Goal: Find specific page/section: Find specific page/section

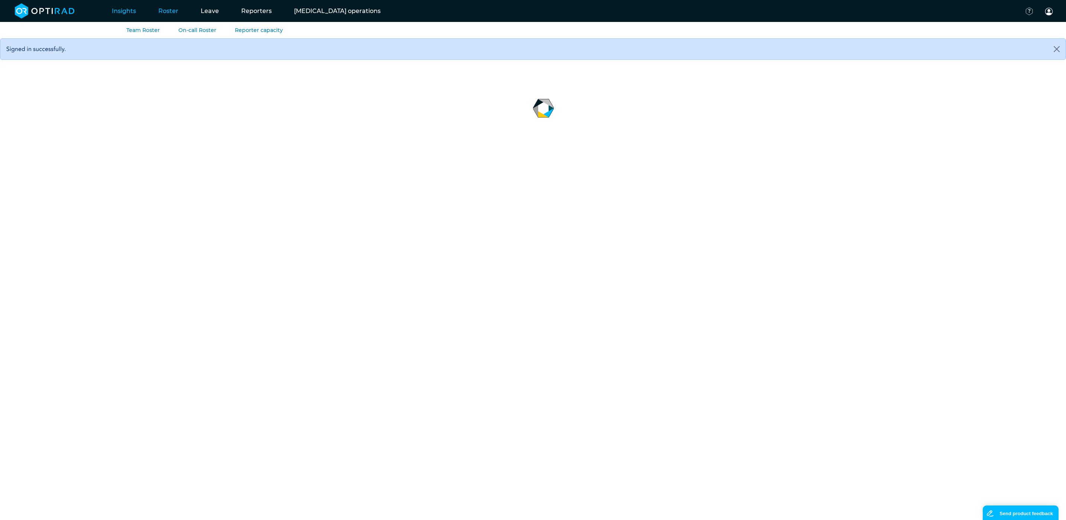
click at [170, 14] on link "Roster" at bounding box center [168, 10] width 42 height 29
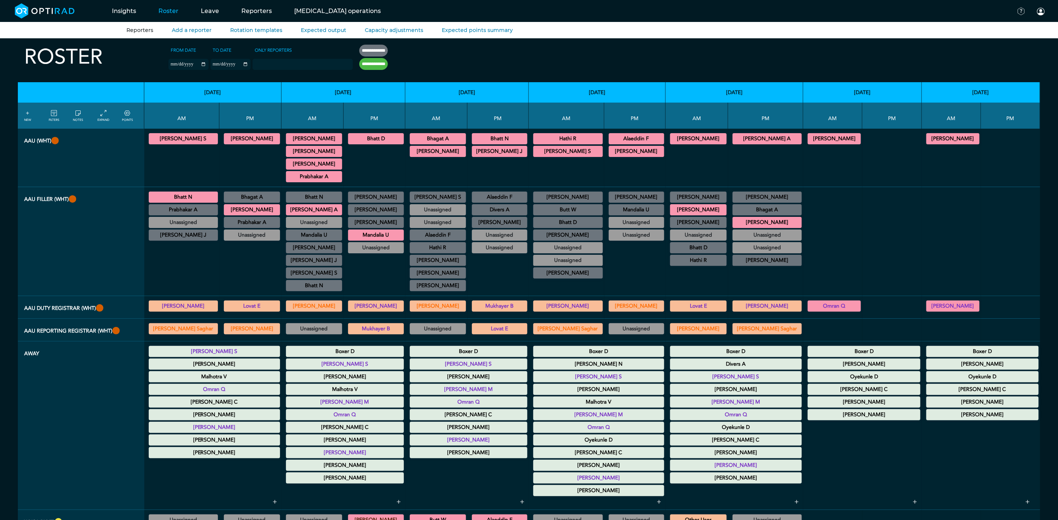
click at [134, 29] on link "Reporters" at bounding box center [139, 30] width 27 height 7
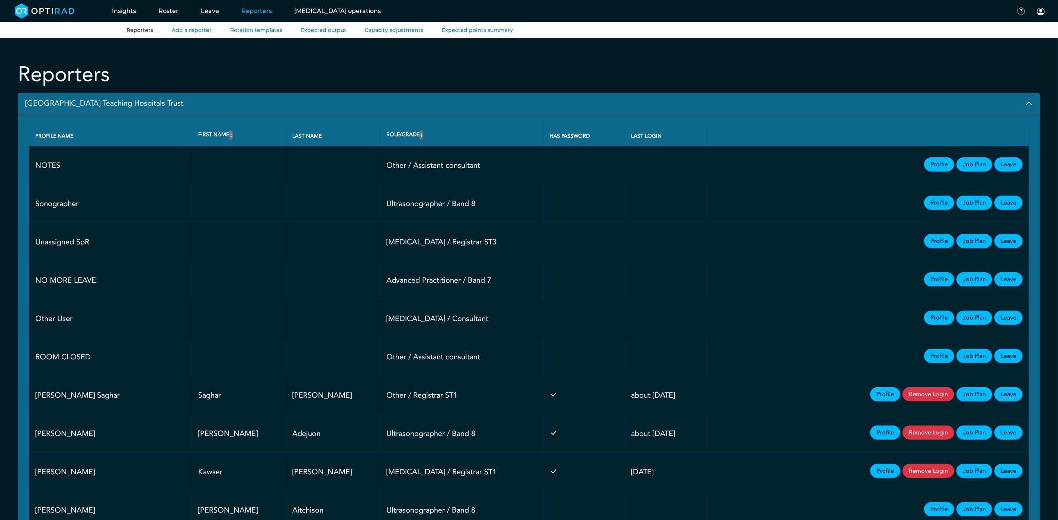
scroll to position [408, 0]
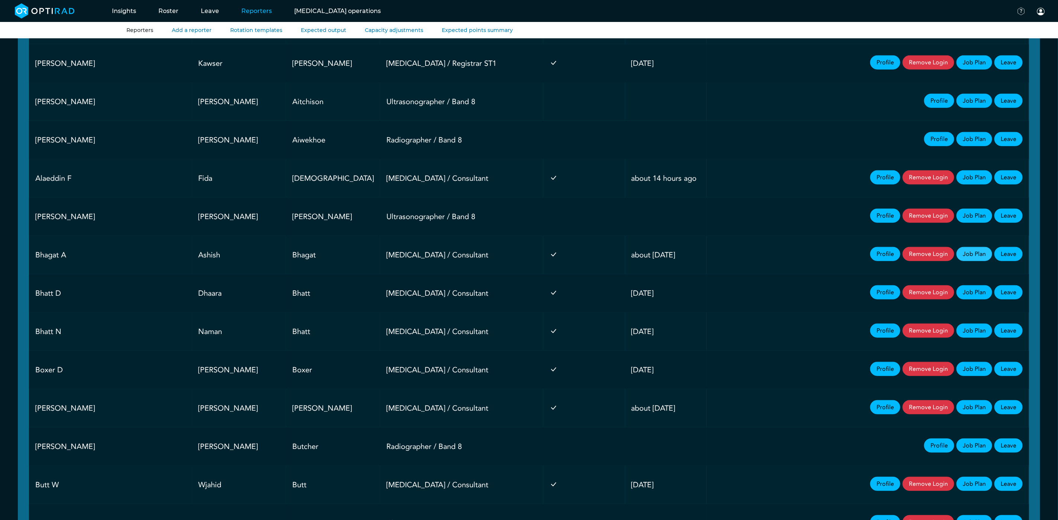
click at [979, 260] on link "Job Plan" at bounding box center [974, 254] width 36 height 14
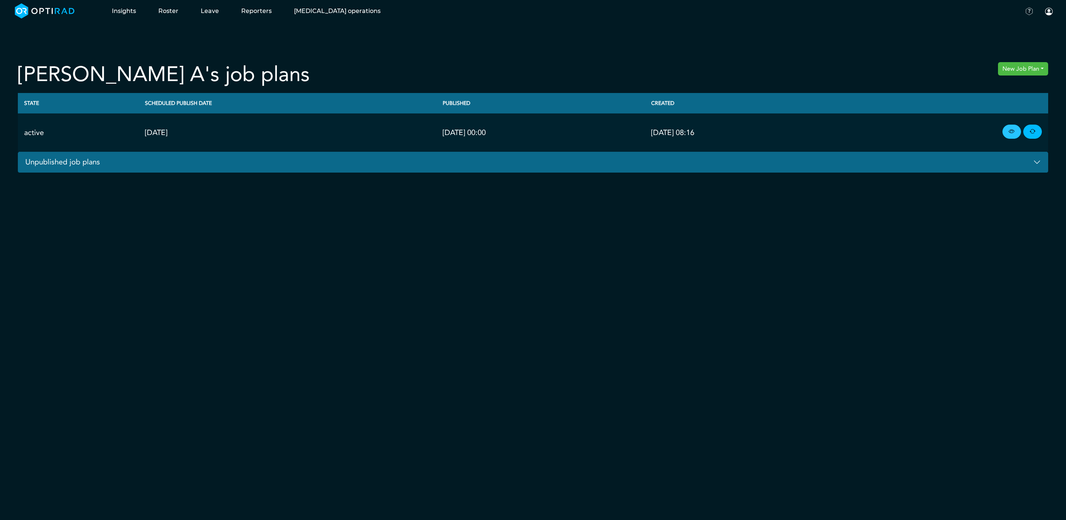
click at [1010, 133] on icon at bounding box center [1012, 132] width 6 height 8
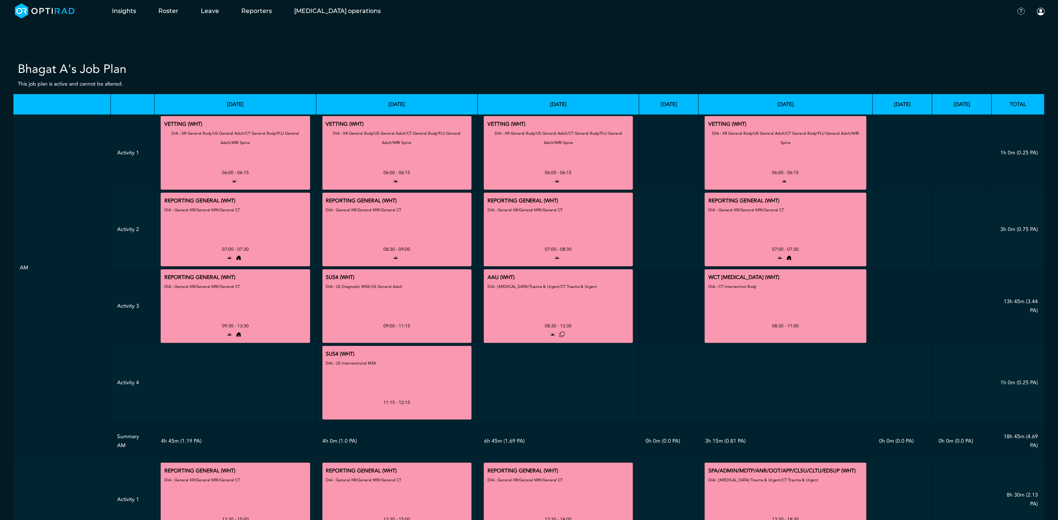
click at [790, 57] on div "Bhagat A's Job Plan This job plan is active and cannot be altered. Monday Tuesd…" at bounding box center [529, 446] width 1058 height 817
click at [743, 38] on div "Documentation Password Security Sign out" at bounding box center [811, 19] width 491 height 38
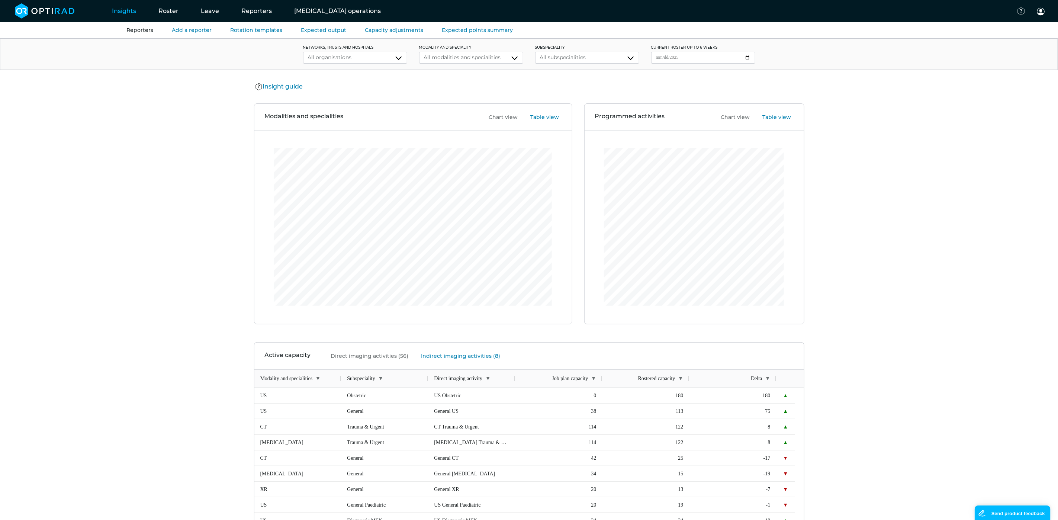
click at [143, 30] on link "Reporters" at bounding box center [139, 30] width 27 height 7
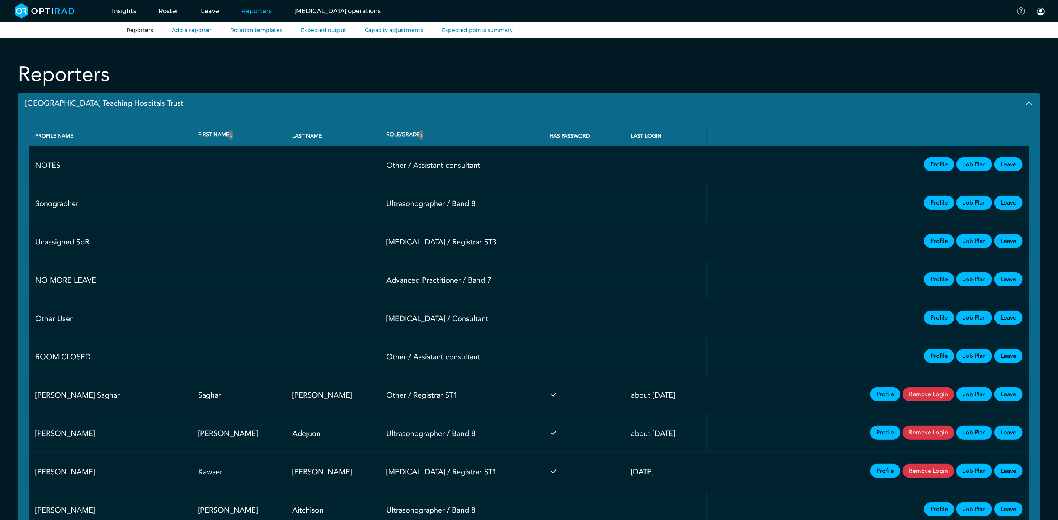
scroll to position [408, 0]
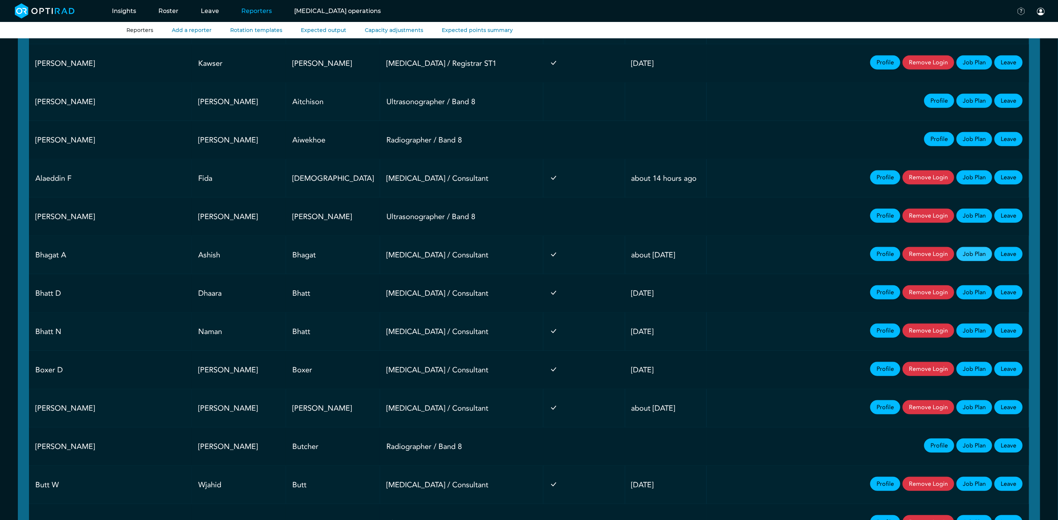
click at [977, 260] on link "Job Plan" at bounding box center [974, 254] width 36 height 14
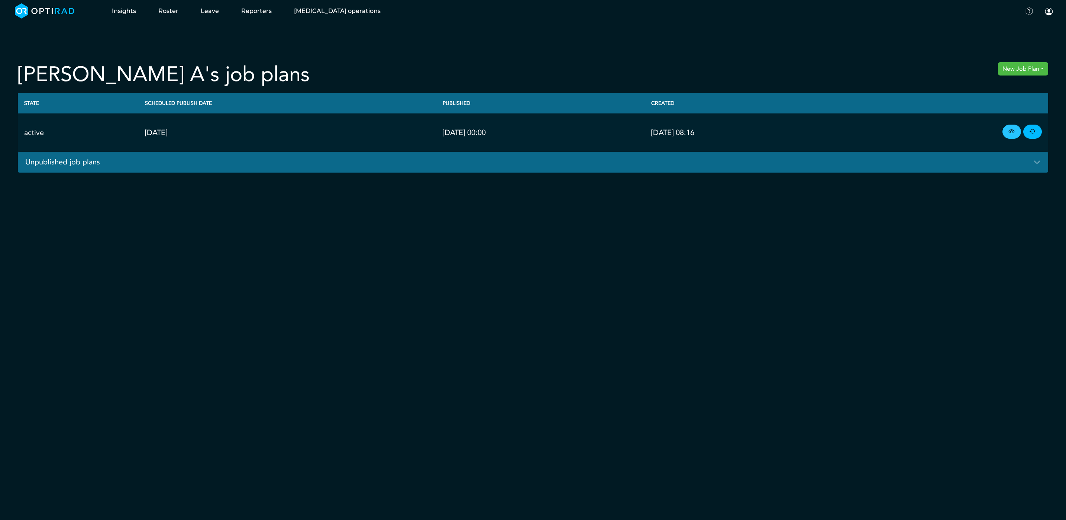
click at [1011, 136] on link at bounding box center [1012, 132] width 19 height 14
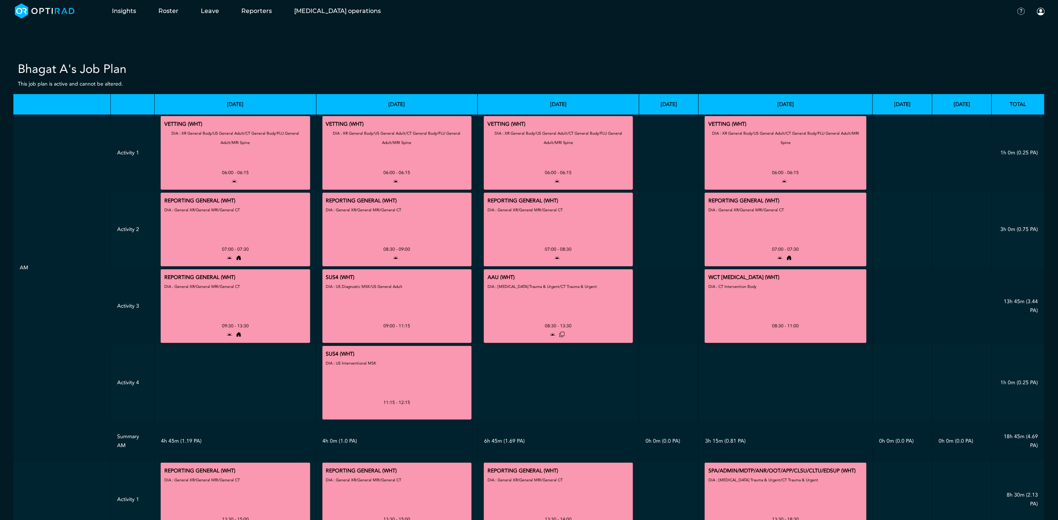
drag, startPoint x: 733, startPoint y: 288, endPoint x: 760, endPoint y: 289, distance: 27.2
click at [760, 289] on div "WCT [MEDICAL_DATA] (WHT) DIA : CT Intervention Body 08:30 - 11:00" at bounding box center [785, 306] width 162 height 74
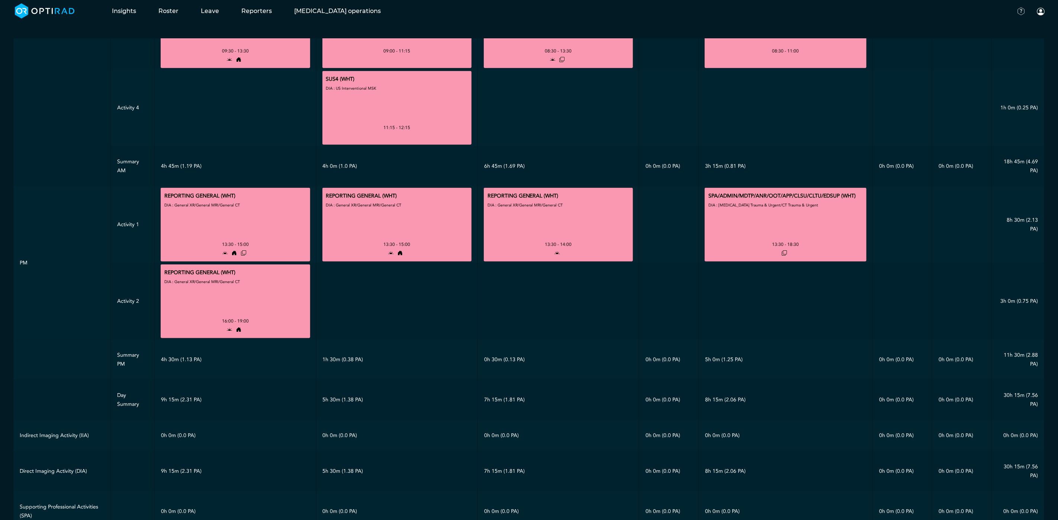
scroll to position [279, 0]
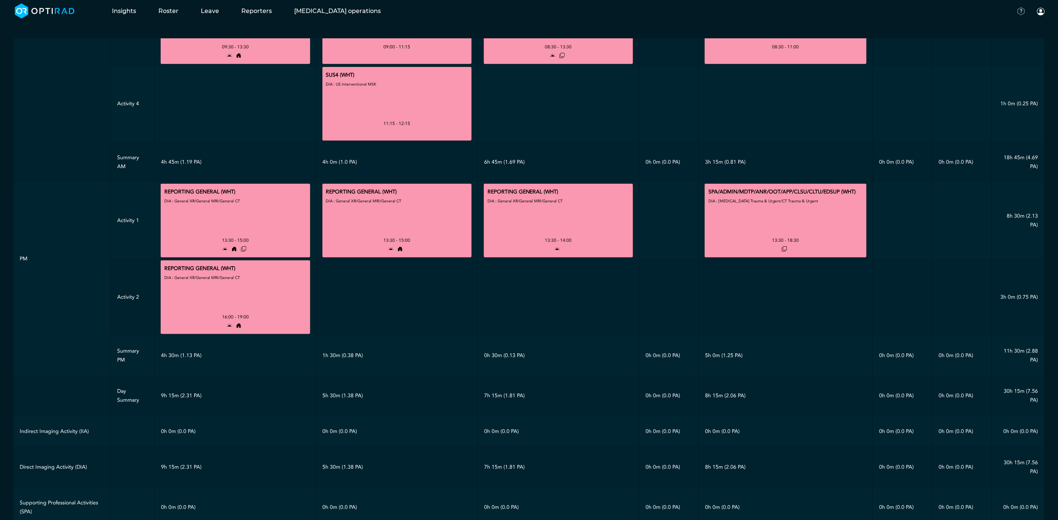
click at [760, 206] on div "DIA : [MEDICAL_DATA] Trauma & Urgent/CT Trauma & Urgent" at bounding box center [763, 215] width 110 height 39
